Goal: Information Seeking & Learning: Learn about a topic

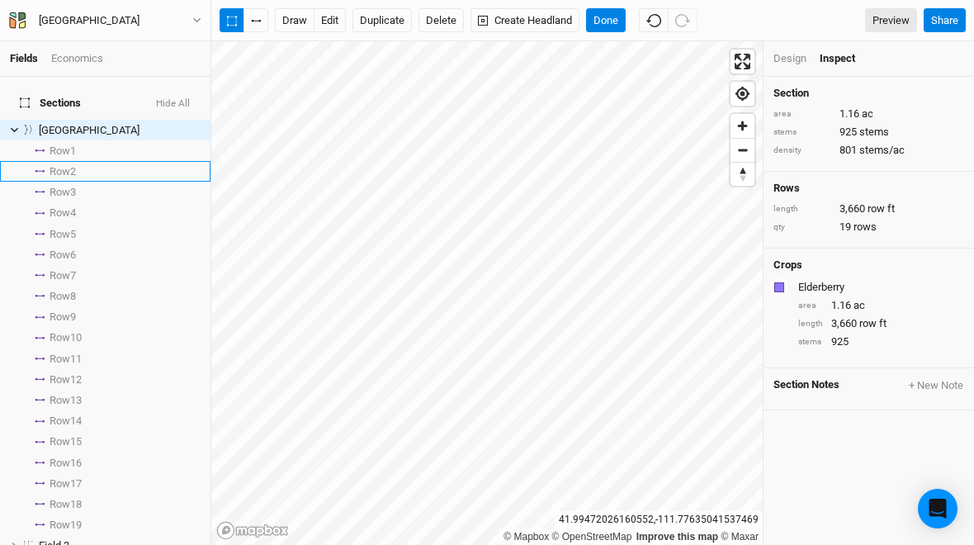
click at [67, 165] on span "Row 2" at bounding box center [63, 171] width 26 height 13
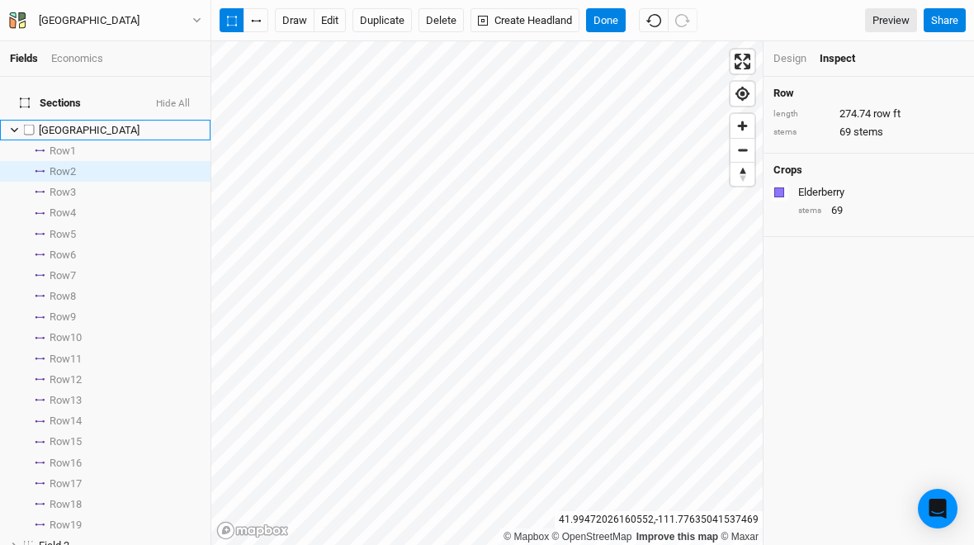
click at [15, 125] on icon at bounding box center [14, 129] width 9 height 9
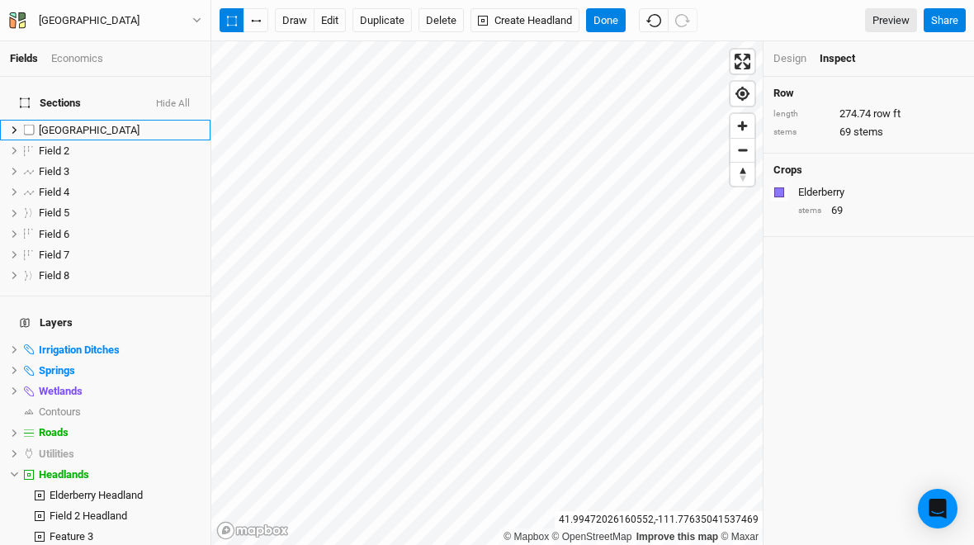
click at [73, 58] on div "Economics" at bounding box center [77, 58] width 52 height 15
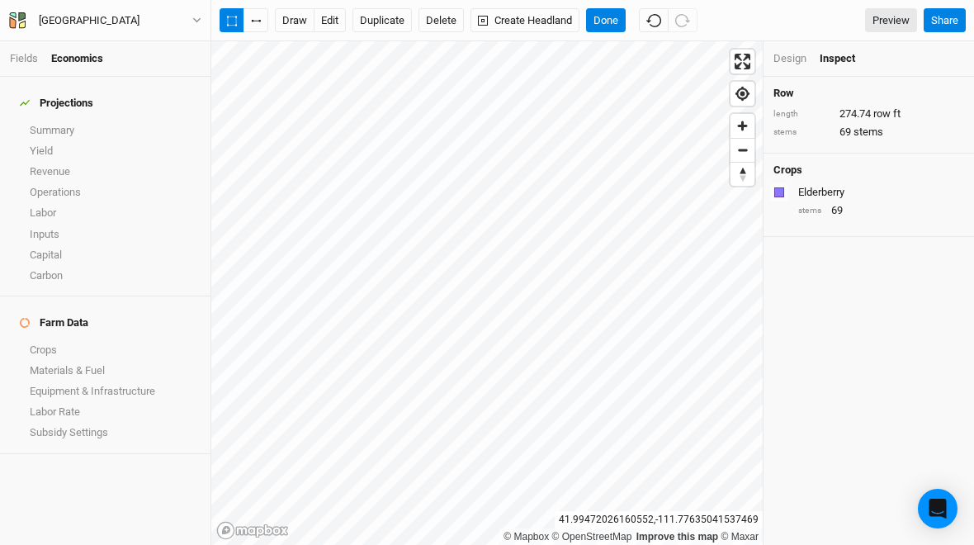
click at [42, 120] on link "Summary" at bounding box center [105, 130] width 211 height 21
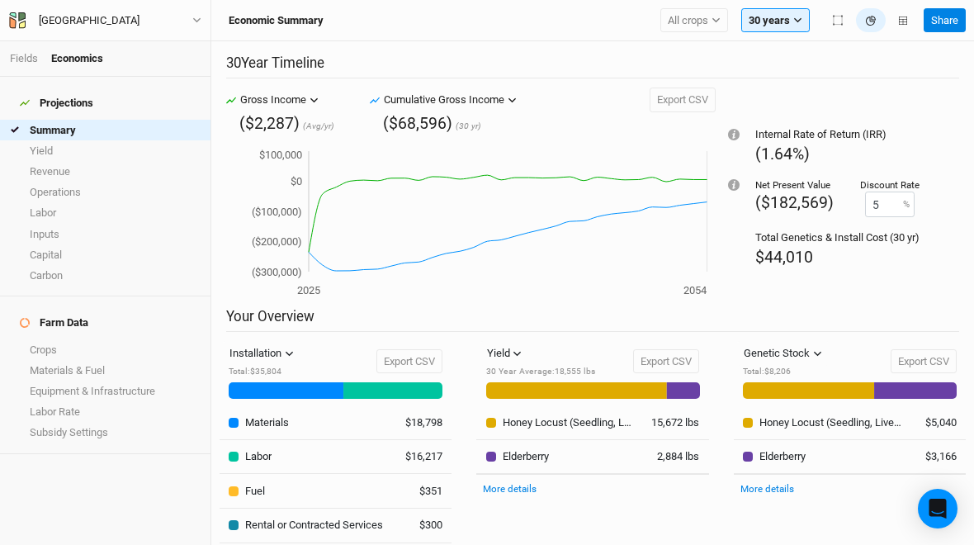
click at [704, 24] on span "All crops" at bounding box center [688, 20] width 40 height 17
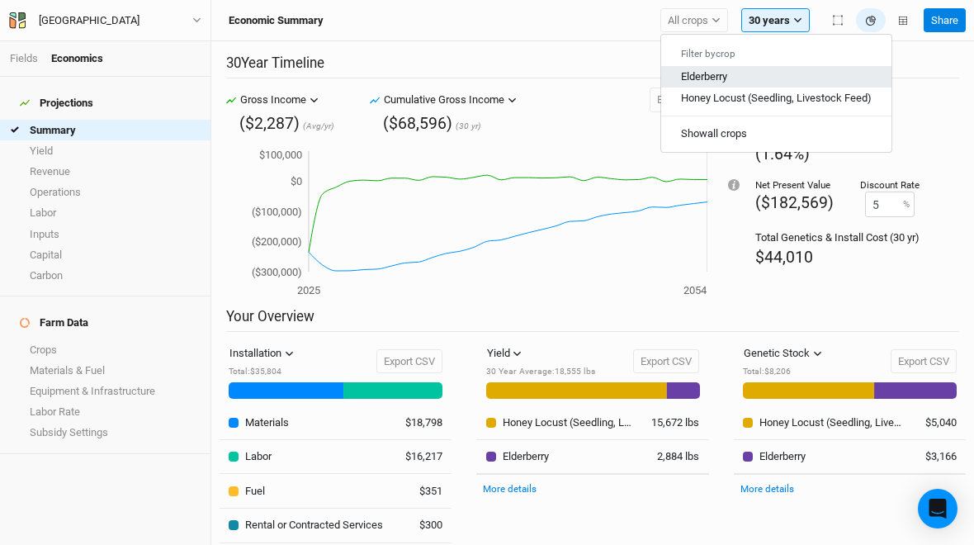
click at [724, 75] on span "Elderberry" at bounding box center [704, 76] width 46 height 12
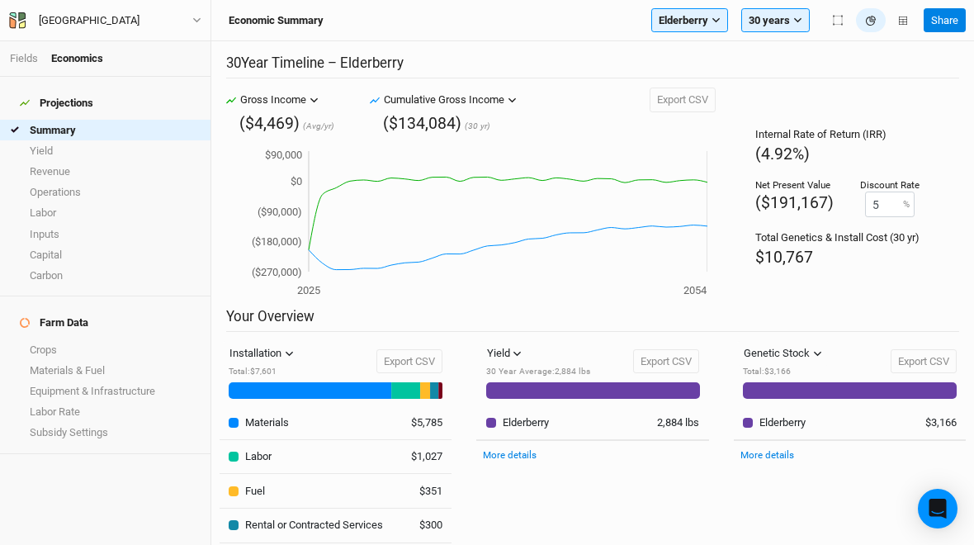
click at [41, 146] on link "Yield" at bounding box center [105, 150] width 211 height 21
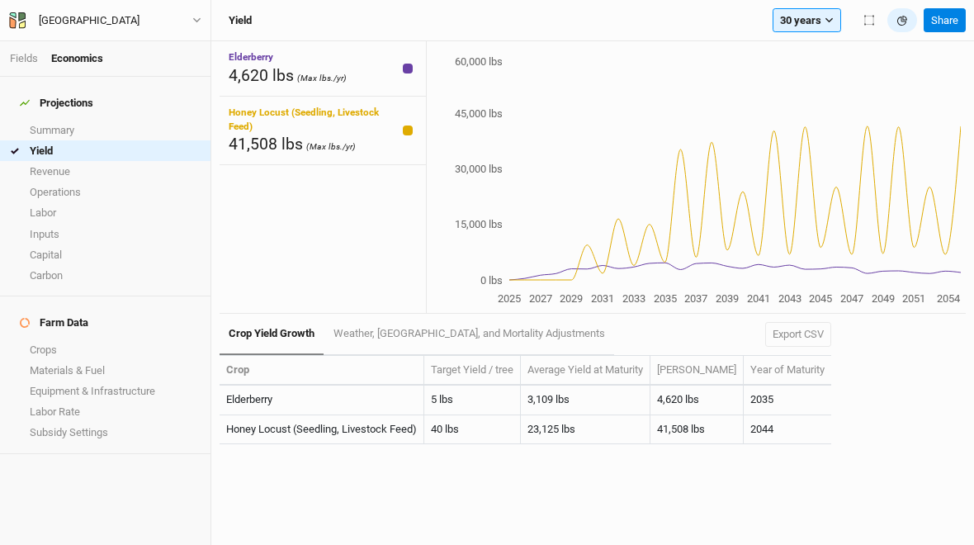
click at [31, 182] on link "Operations" at bounding box center [105, 192] width 211 height 21
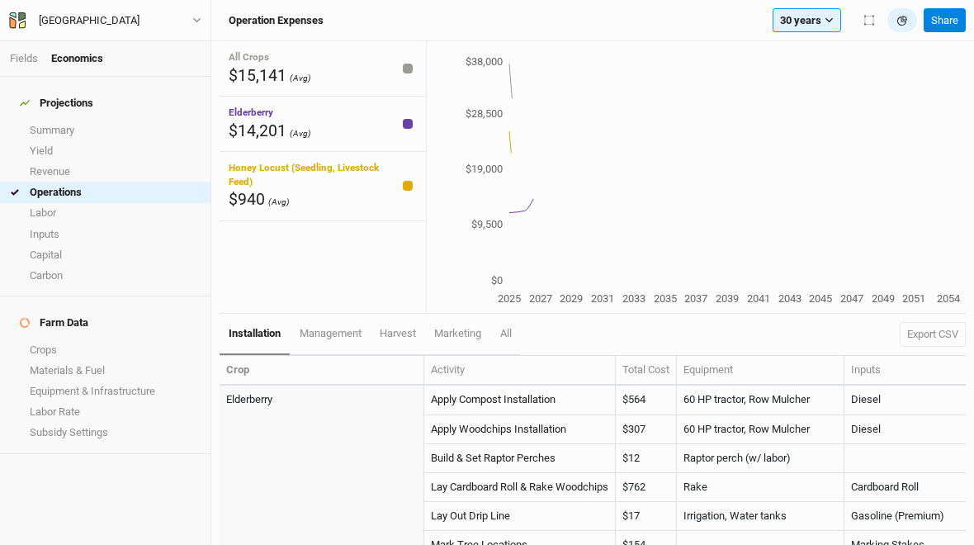
click at [33, 164] on link "Revenue" at bounding box center [105, 171] width 211 height 21
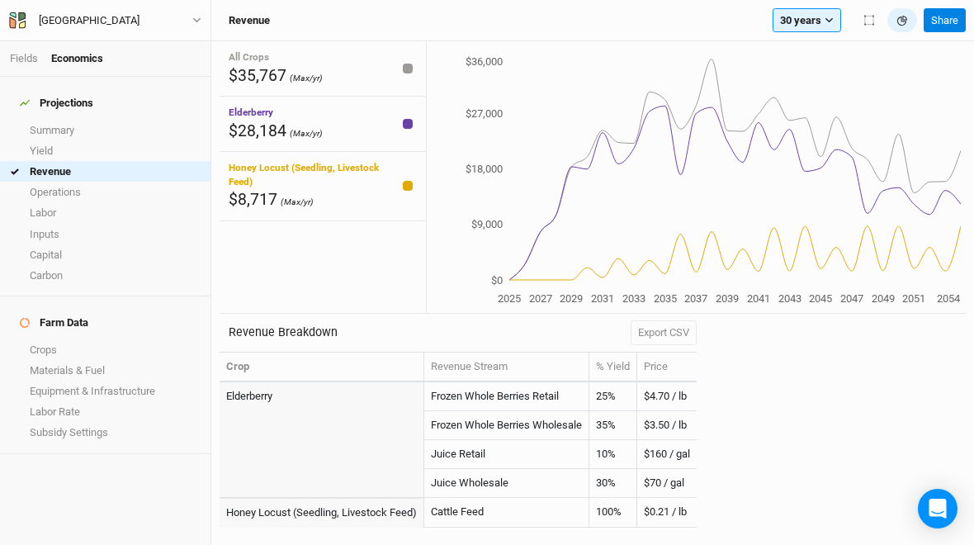
click at [40, 182] on link "Operations" at bounding box center [105, 192] width 211 height 21
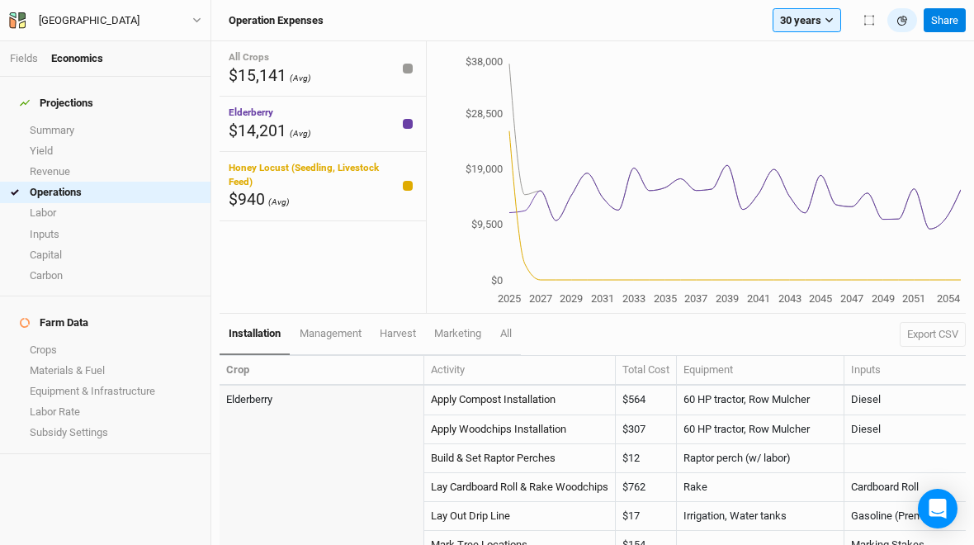
click at [30, 339] on link "Crops" at bounding box center [105, 349] width 211 height 21
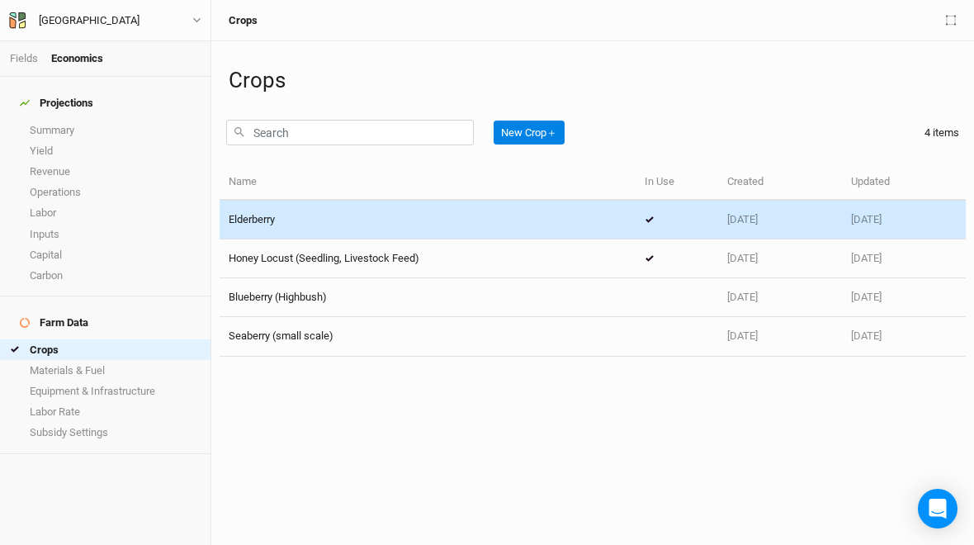
click at [267, 227] on td "Elderberry" at bounding box center [428, 220] width 416 height 39
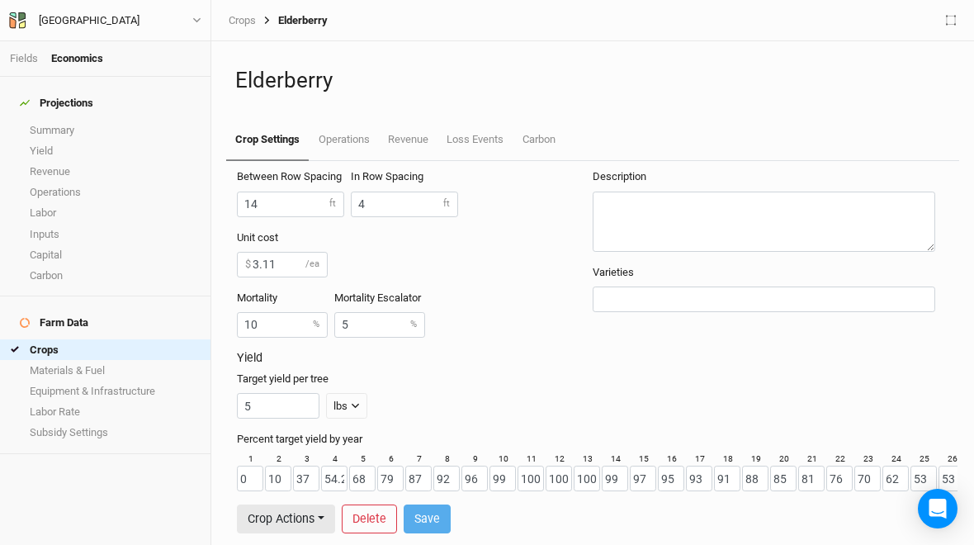
scroll to position [3, 0]
click at [352, 147] on link "Operations" at bounding box center [343, 140] width 69 height 40
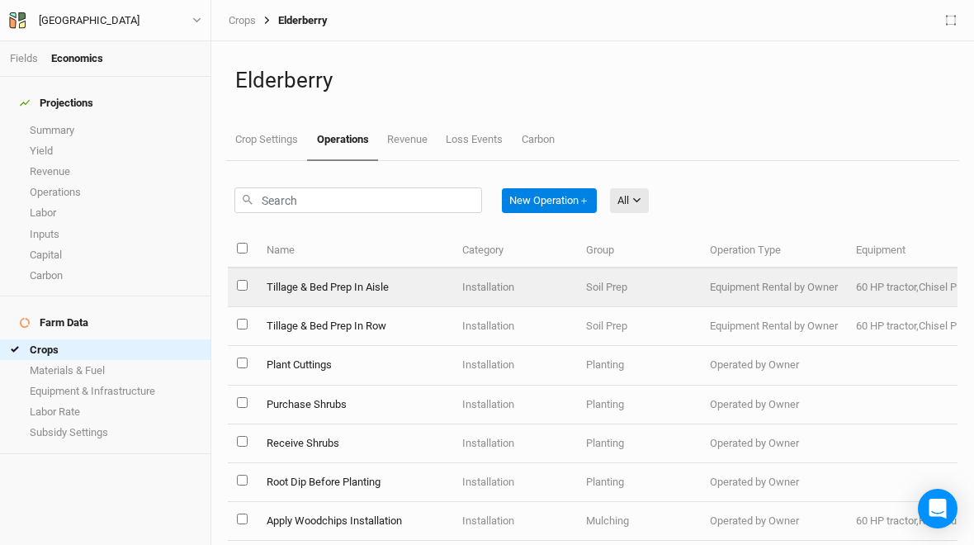
click at [296, 291] on td "Tillage & Bed Prep In Aisle" at bounding box center [355, 287] width 196 height 39
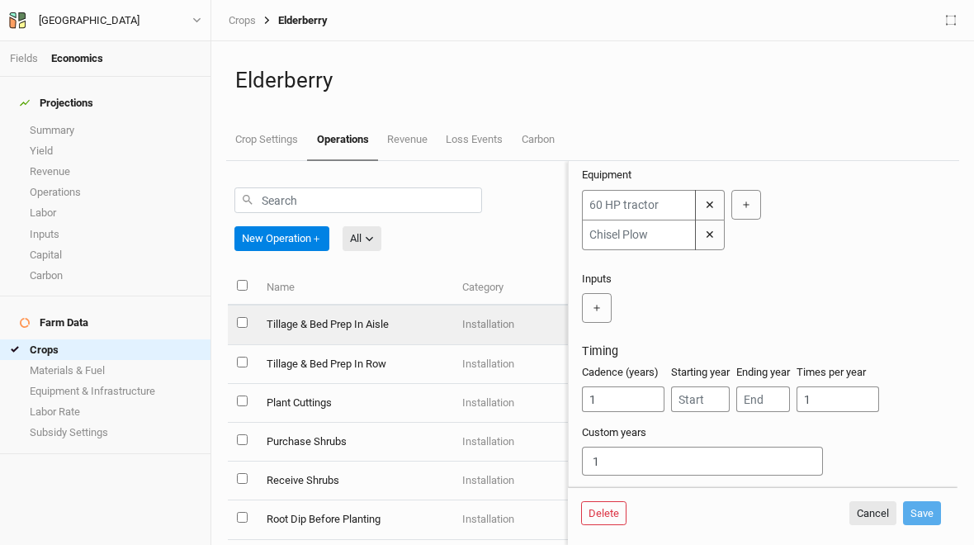
click at [54, 360] on link "Materials & Fuel" at bounding box center [105, 370] width 211 height 21
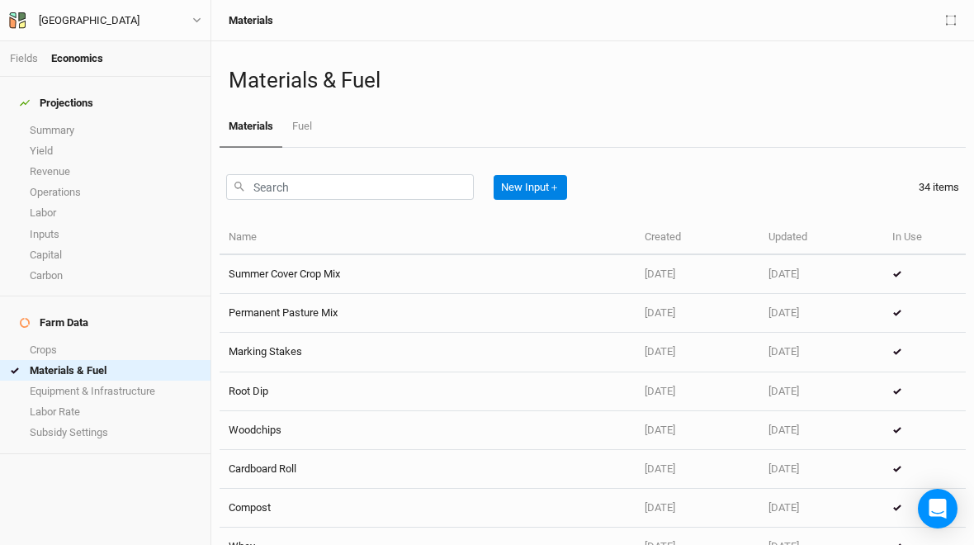
click at [35, 381] on link "Equipment & Infrastructure" at bounding box center [105, 391] width 211 height 21
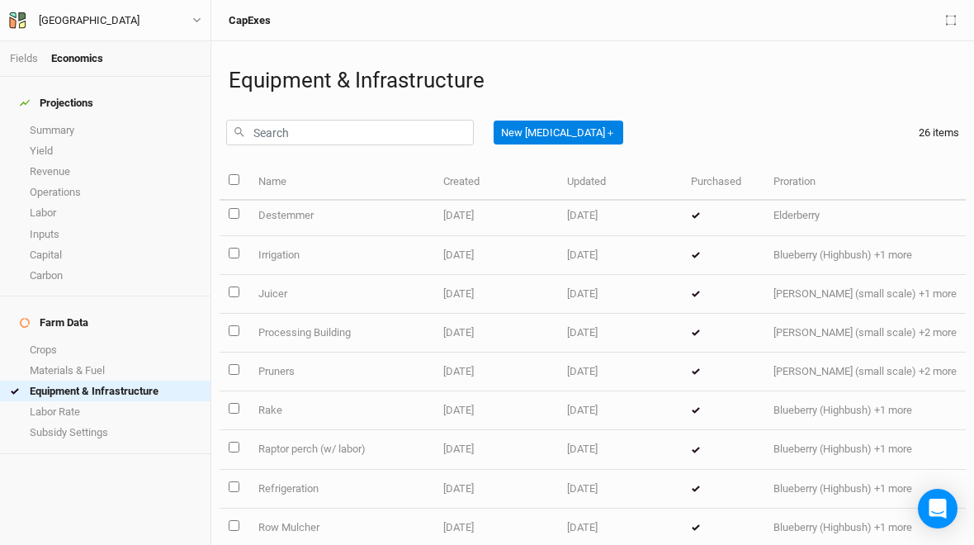
scroll to position [123, 0]
click at [271, 294] on td "Juicer" at bounding box center [340, 291] width 185 height 39
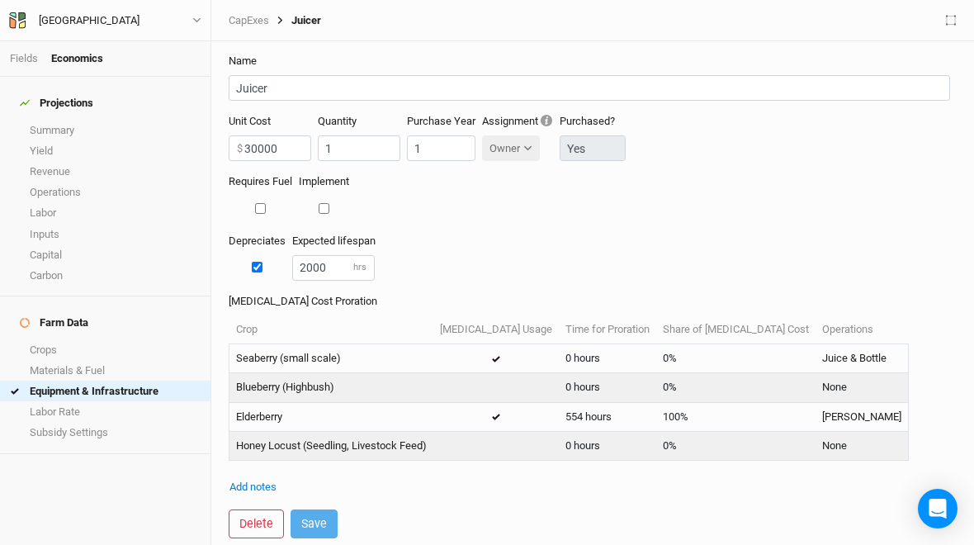
click at [42, 401] on link "Labor Rate" at bounding box center [105, 411] width 211 height 21
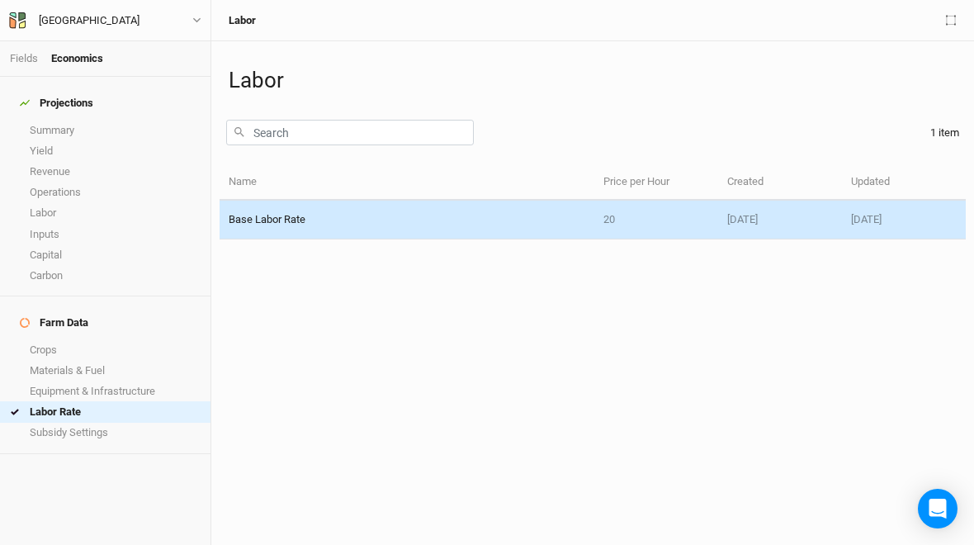
click at [256, 218] on td "Base Labor Rate" at bounding box center [407, 220] width 375 height 39
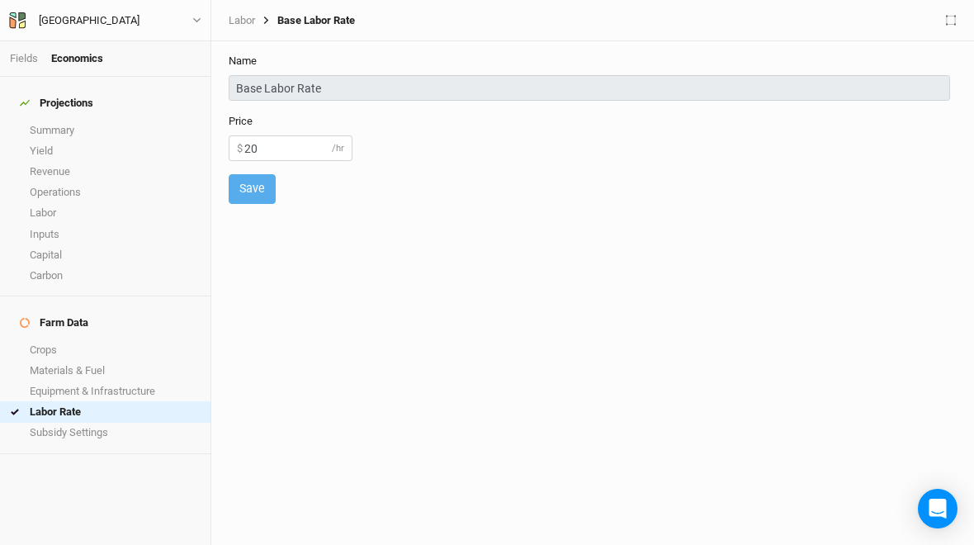
click at [45, 423] on link "Subsidy Settings" at bounding box center [105, 433] width 211 height 21
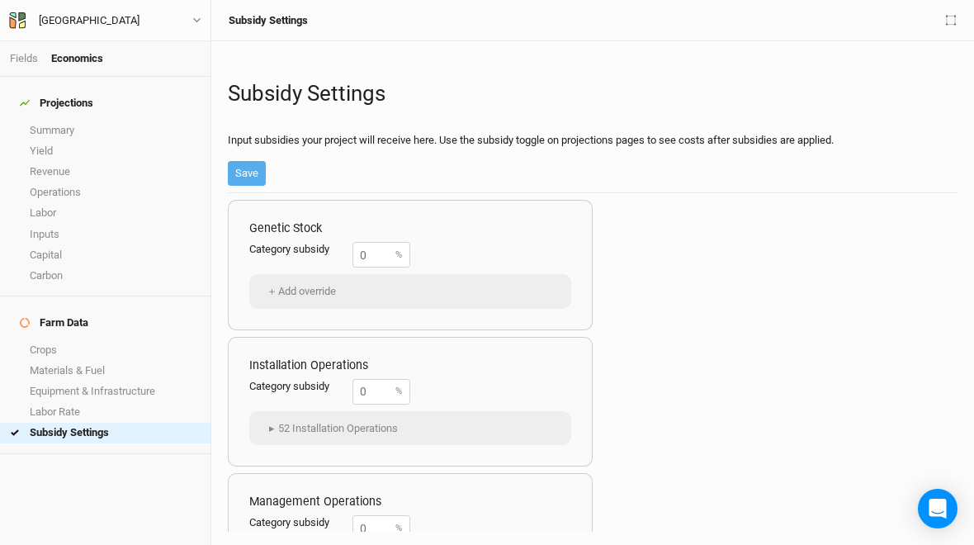
click at [10, 57] on link "Fields" at bounding box center [24, 58] width 28 height 12
